Goal: Task Accomplishment & Management: Complete application form

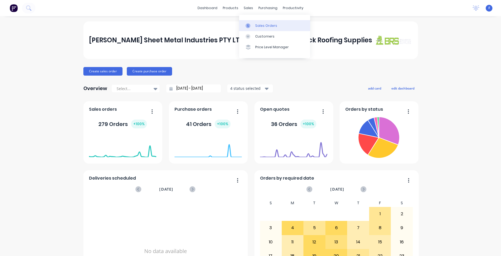
click at [263, 27] on div "Sales Orders" at bounding box center [266, 25] width 22 height 5
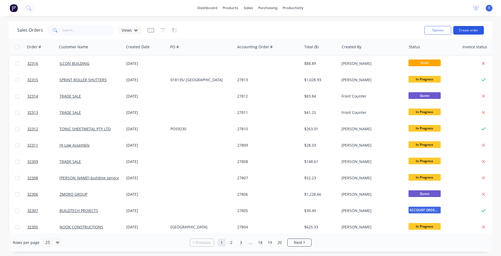
click at [458, 31] on button "Create order" at bounding box center [468, 30] width 31 height 9
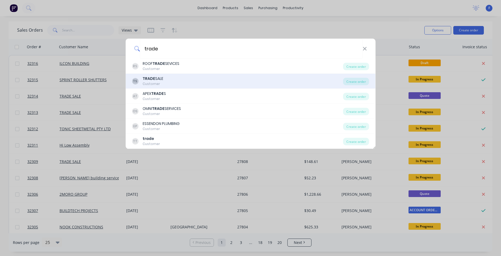
type input "trade"
click at [195, 80] on div "TS TRADE SALE Customer" at bounding box center [237, 81] width 211 height 10
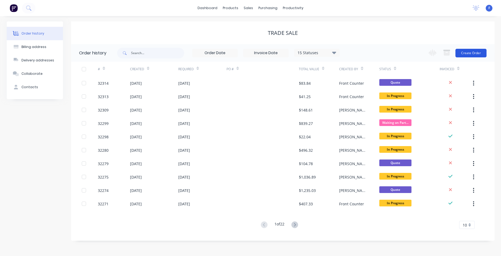
click at [475, 53] on button "Create Order" at bounding box center [470, 53] width 31 height 9
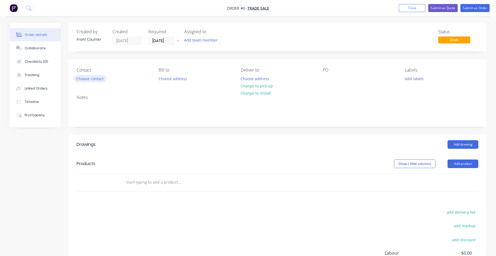
click at [94, 79] on button "Choose contact" at bounding box center [90, 78] width 33 height 7
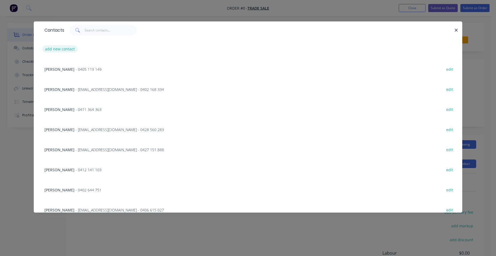
click at [71, 48] on button "add new contact" at bounding box center [59, 48] width 35 height 7
select select "AU"
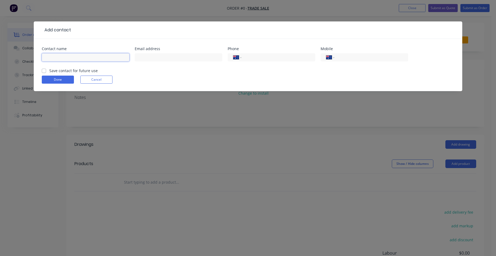
click at [84, 58] on input "text" at bounding box center [86, 57] width 88 height 8
type input "braedon"
click at [353, 54] on input "tel" at bounding box center [371, 57] width 64 height 6
type input "0412 114 360"
click at [49, 70] on label "Save contact for future use" at bounding box center [73, 71] width 49 height 6
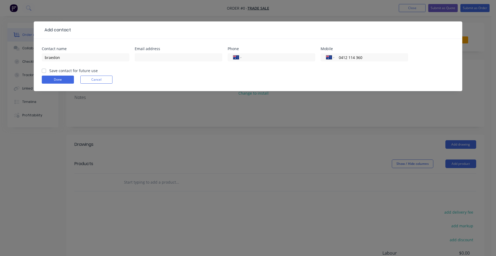
click at [45, 70] on input "Save contact for future use" at bounding box center [44, 70] width 4 height 5
checkbox input "true"
click at [63, 80] on button "Done" at bounding box center [58, 80] width 32 height 8
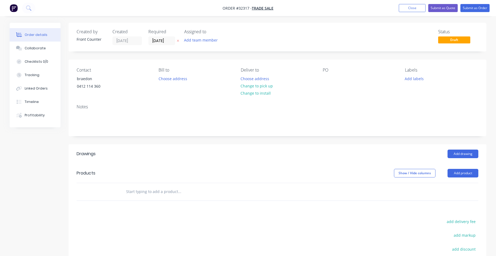
click at [259, 84] on button "Change to pick up" at bounding box center [257, 85] width 38 height 7
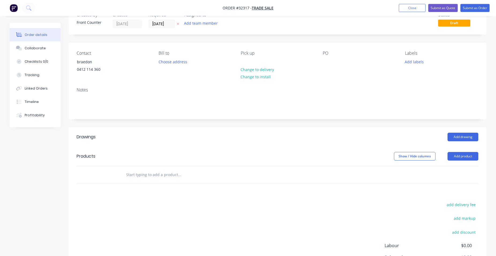
scroll to position [55, 0]
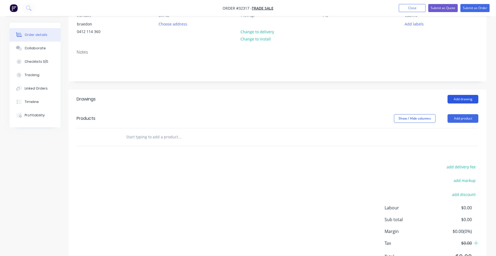
click at [462, 98] on button "Add drawing" at bounding box center [463, 99] width 31 height 9
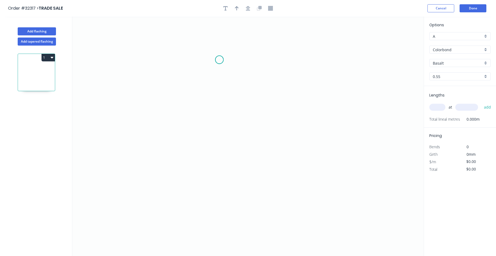
click at [220, 60] on icon "0" at bounding box center [248, 136] width 352 height 239
click at [207, 72] on icon "0" at bounding box center [248, 136] width 352 height 239
click at [205, 103] on icon "0 ?" at bounding box center [248, 136] width 352 height 239
click at [239, 105] on icon "0 ? ?" at bounding box center [248, 136] width 352 height 239
click at [238, 186] on icon "0 ? ? ?" at bounding box center [248, 136] width 352 height 239
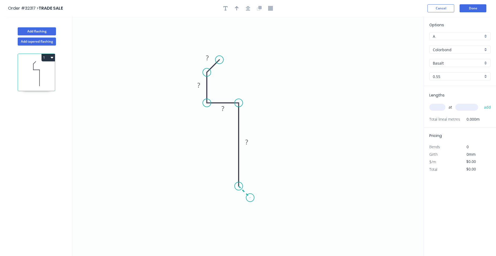
click at [250, 197] on icon "0 ? ? ? ?" at bounding box center [248, 136] width 352 height 239
click at [209, 57] on g "?" at bounding box center [207, 57] width 11 height 9
type input "$11.68"
click at [251, 5] on div at bounding box center [248, 8] width 56 height 8
click at [249, 8] on icon "button" at bounding box center [248, 8] width 4 height 5
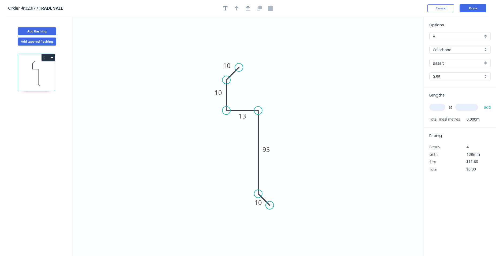
click at [239, 12] on div at bounding box center [248, 8] width 56 height 8
click at [239, 10] on button "button" at bounding box center [237, 8] width 8 height 8
click at [396, 42] on icon at bounding box center [397, 37] width 5 height 17
drag, startPoint x: 398, startPoint y: 43, endPoint x: 428, endPoint y: 102, distance: 66.4
click at [274, 106] on icon at bounding box center [279, 102] width 16 height 16
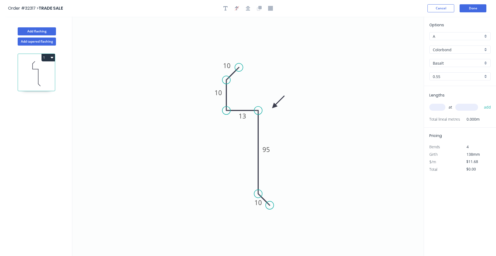
click at [443, 105] on input "text" at bounding box center [438, 107] width 16 height 7
type input "5"
type input "3600"
click at [482, 103] on button "add" at bounding box center [488, 107] width 13 height 9
type input "$210.24"
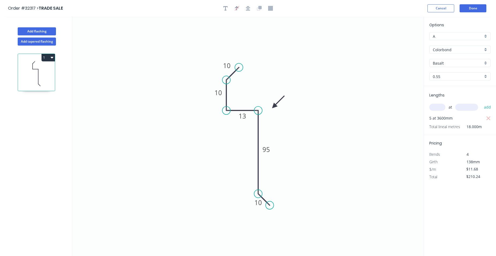
click at [482, 103] on button "add" at bounding box center [488, 107] width 13 height 9
click at [472, 6] on button "Done" at bounding box center [473, 8] width 27 height 8
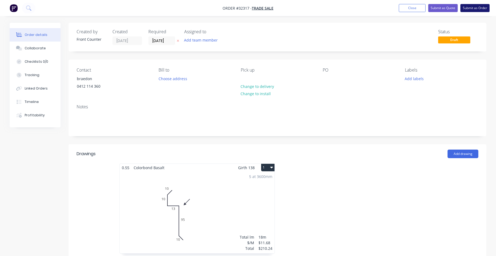
click at [474, 8] on button "Submit as Order" at bounding box center [475, 8] width 29 height 8
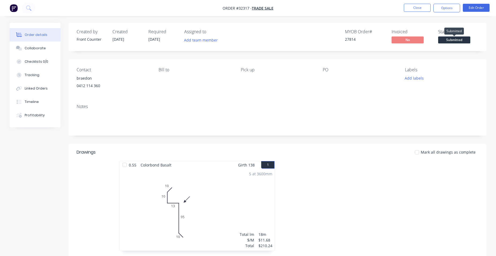
click at [450, 41] on span "Submitted" at bounding box center [455, 39] width 32 height 7
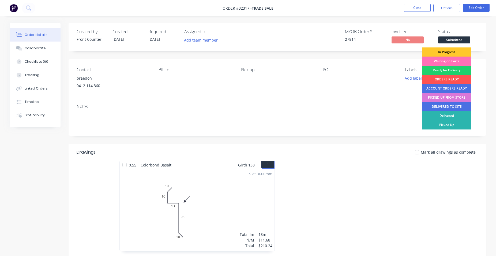
click at [442, 51] on div "In Progress" at bounding box center [446, 51] width 49 height 9
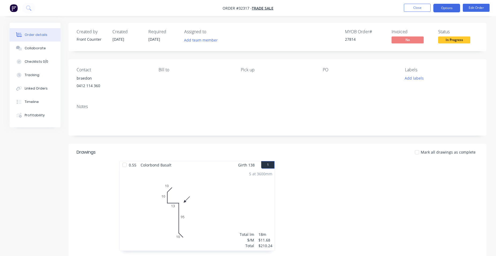
click at [439, 10] on button "Options" at bounding box center [447, 8] width 27 height 9
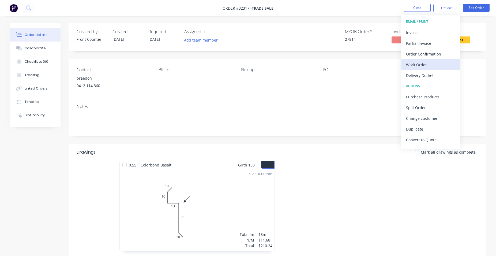
click at [410, 65] on div "Work Order" at bounding box center [430, 65] width 49 height 8
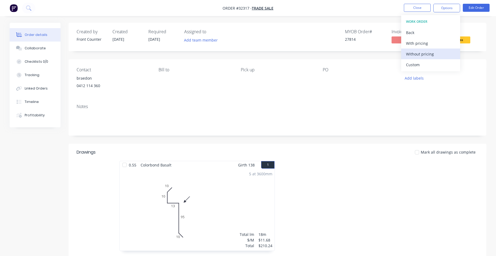
click at [421, 55] on div "Without pricing" at bounding box center [430, 54] width 49 height 8
